Goal: Task Accomplishment & Management: Manage account settings

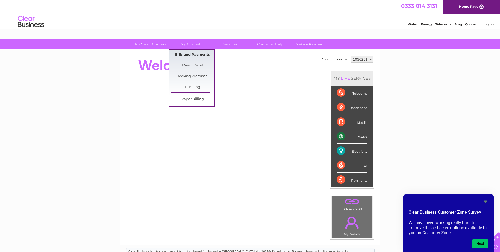
click at [191, 52] on link "Bills and Payments" at bounding box center [192, 55] width 43 height 11
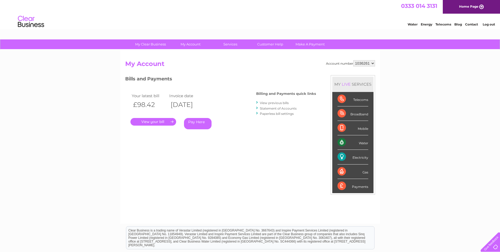
click at [157, 123] on link "." at bounding box center [153, 122] width 46 height 8
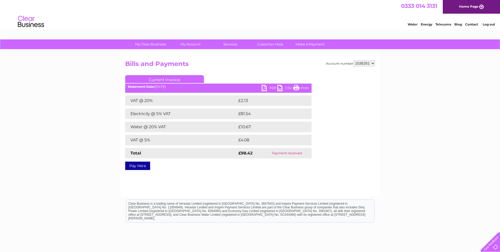
click at [269, 87] on link "PDF" at bounding box center [270, 89] width 16 height 8
